Goal: Find specific page/section: Find specific page/section

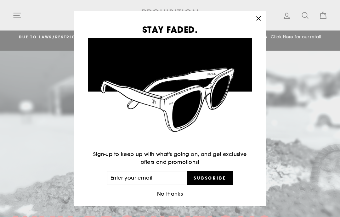
click at [255, 16] on icon "button" at bounding box center [258, 18] width 9 height 9
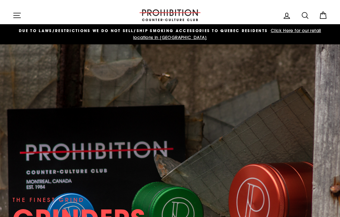
click at [304, 16] on icon at bounding box center [305, 15] width 9 height 9
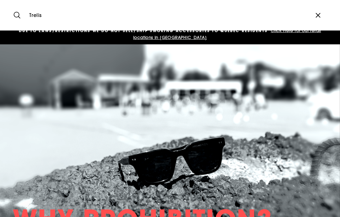
type input "Trelis"
click at [19, 15] on button "Search" at bounding box center [20, 15] width 14 height 21
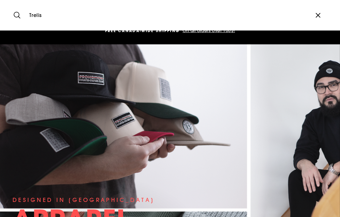
click at [321, 14] on icon "button" at bounding box center [317, 15] width 9 height 9
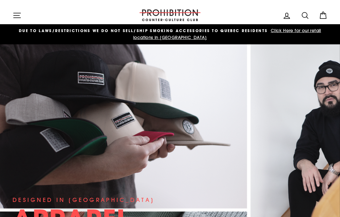
click at [20, 16] on icon "button" at bounding box center [17, 15] width 9 height 9
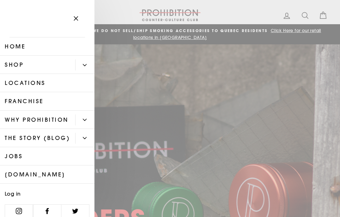
click at [78, 16] on icon "button" at bounding box center [75, 18] width 9 height 9
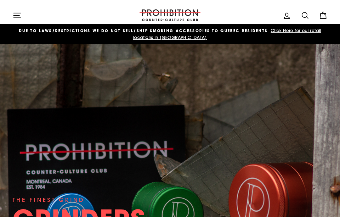
click at [21, 16] on icon "button" at bounding box center [17, 15] width 9 height 9
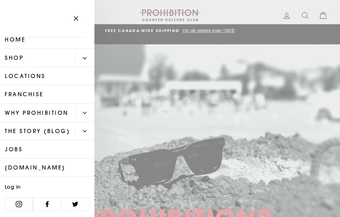
scroll to position [6, 0]
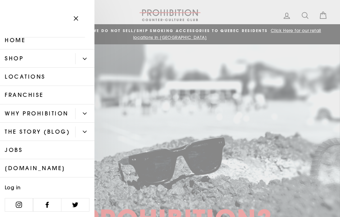
click at [39, 79] on link "Locations" at bounding box center [47, 77] width 94 height 18
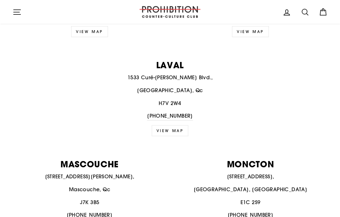
scroll to position [450, 0]
click at [173, 125] on link "View map" at bounding box center [170, 130] width 37 height 11
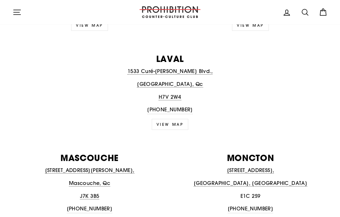
scroll to position [476, 0]
